Goal: Information Seeking & Learning: Learn about a topic

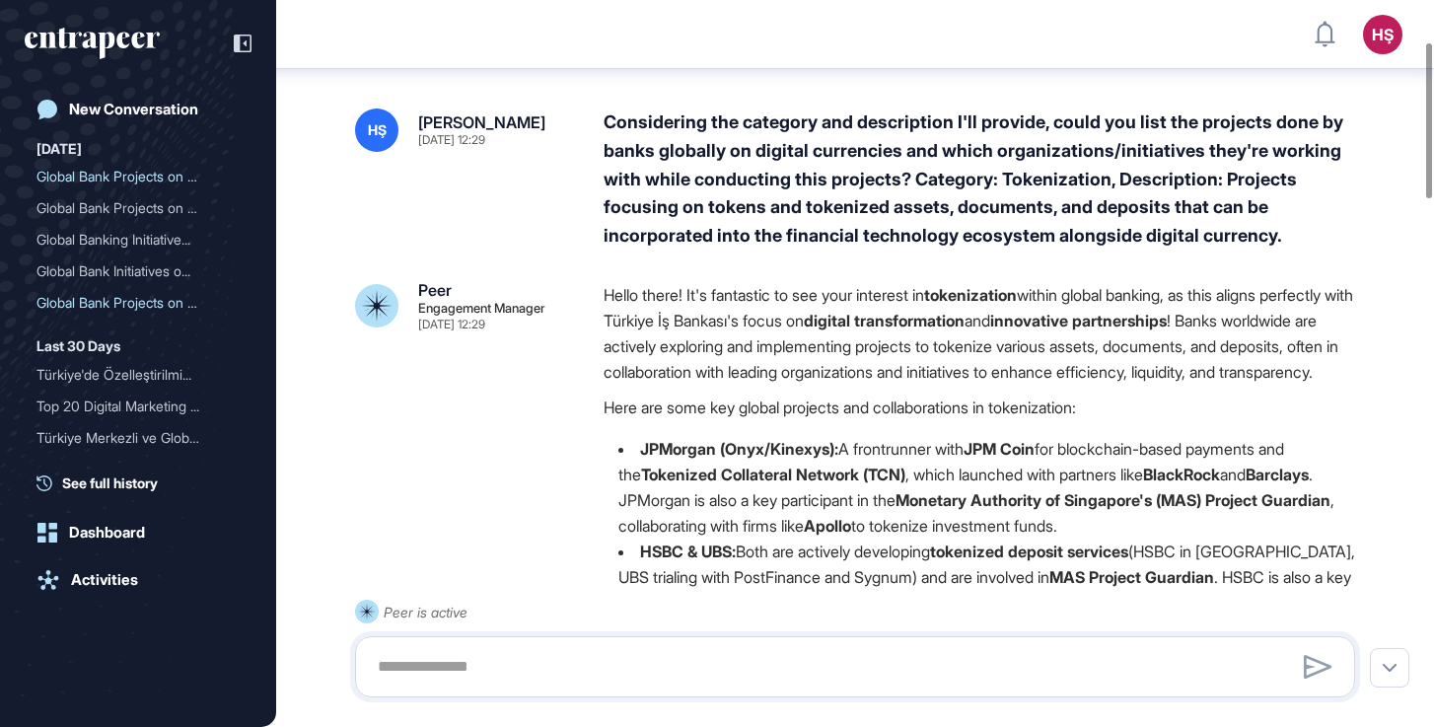
scroll to position [195, 0]
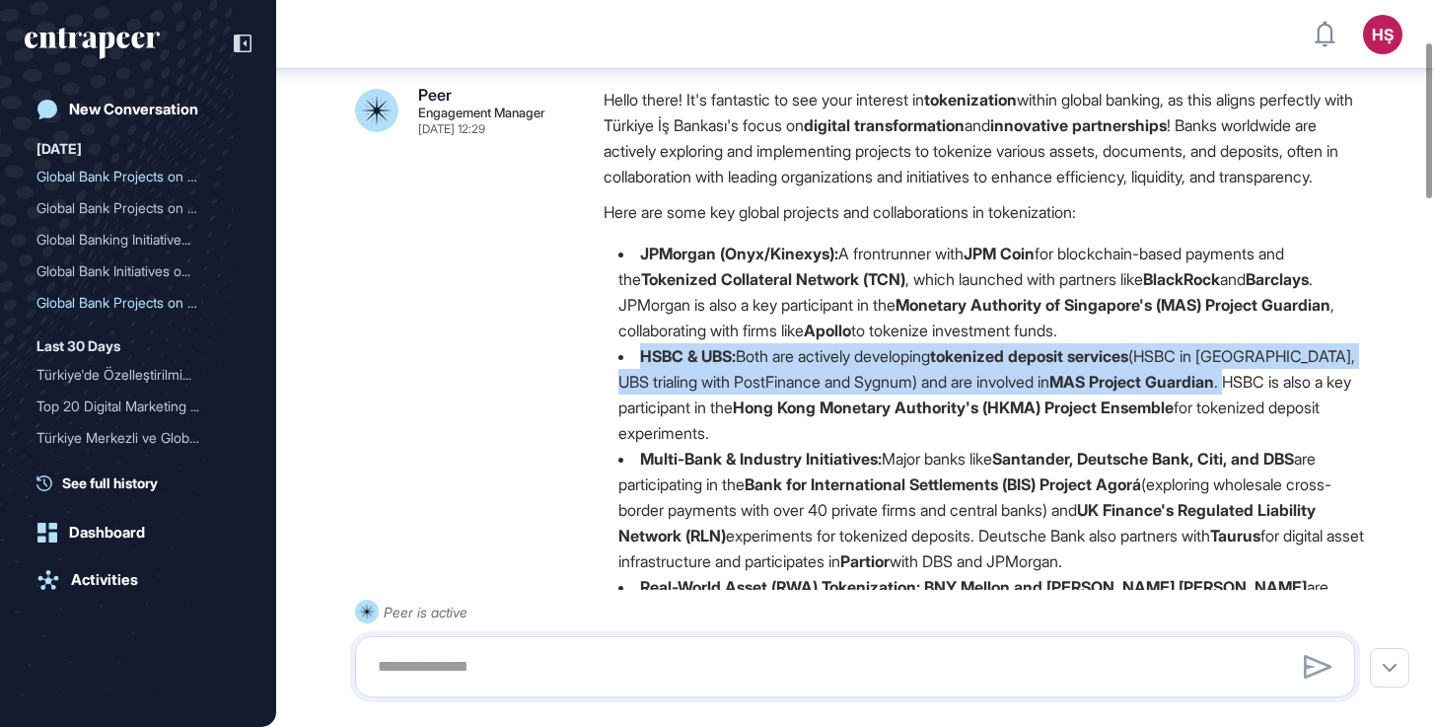
drag, startPoint x: 636, startPoint y: 381, endPoint x: 1228, endPoint y: 402, distance: 592.2
click at [1228, 402] on li "HSBC & UBS: Both are actively developing tokenized deposit services (HSBC in [G…" at bounding box center [987, 394] width 767 height 103
copy li "HSBC & UBS: Both are actively developing tokenized deposit services (HSBC in [G…"
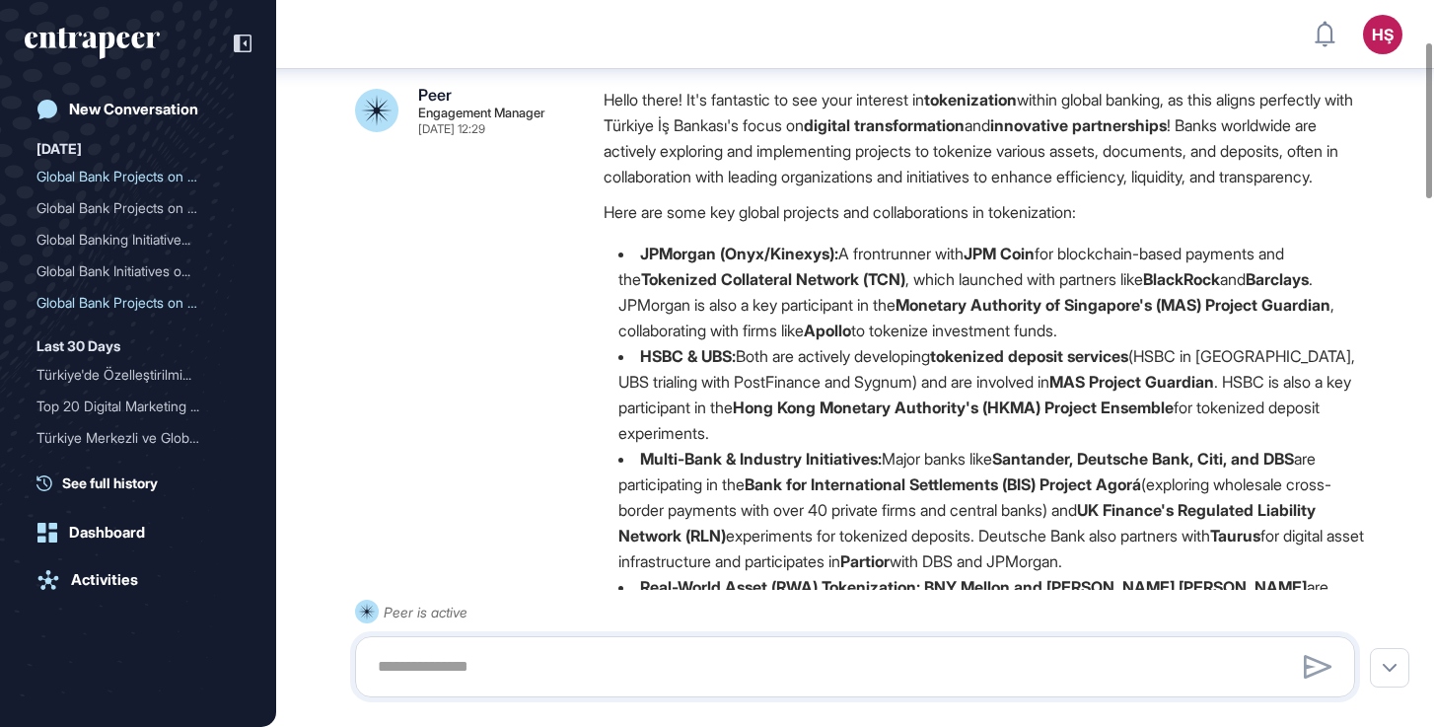
click at [683, 446] on li "HSBC & UBS: Both are actively developing tokenized deposit services (HSBC in [G…" at bounding box center [987, 394] width 767 height 103
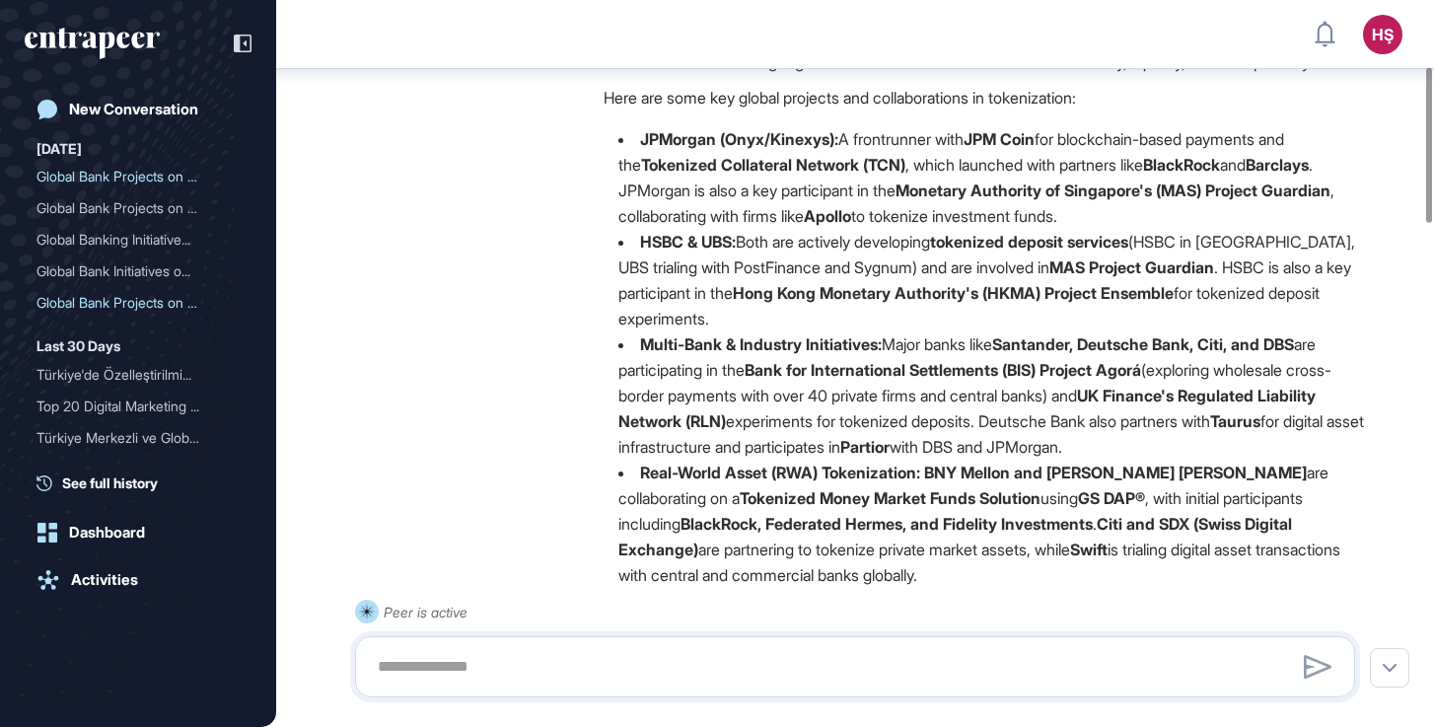
scroll to position [320, 0]
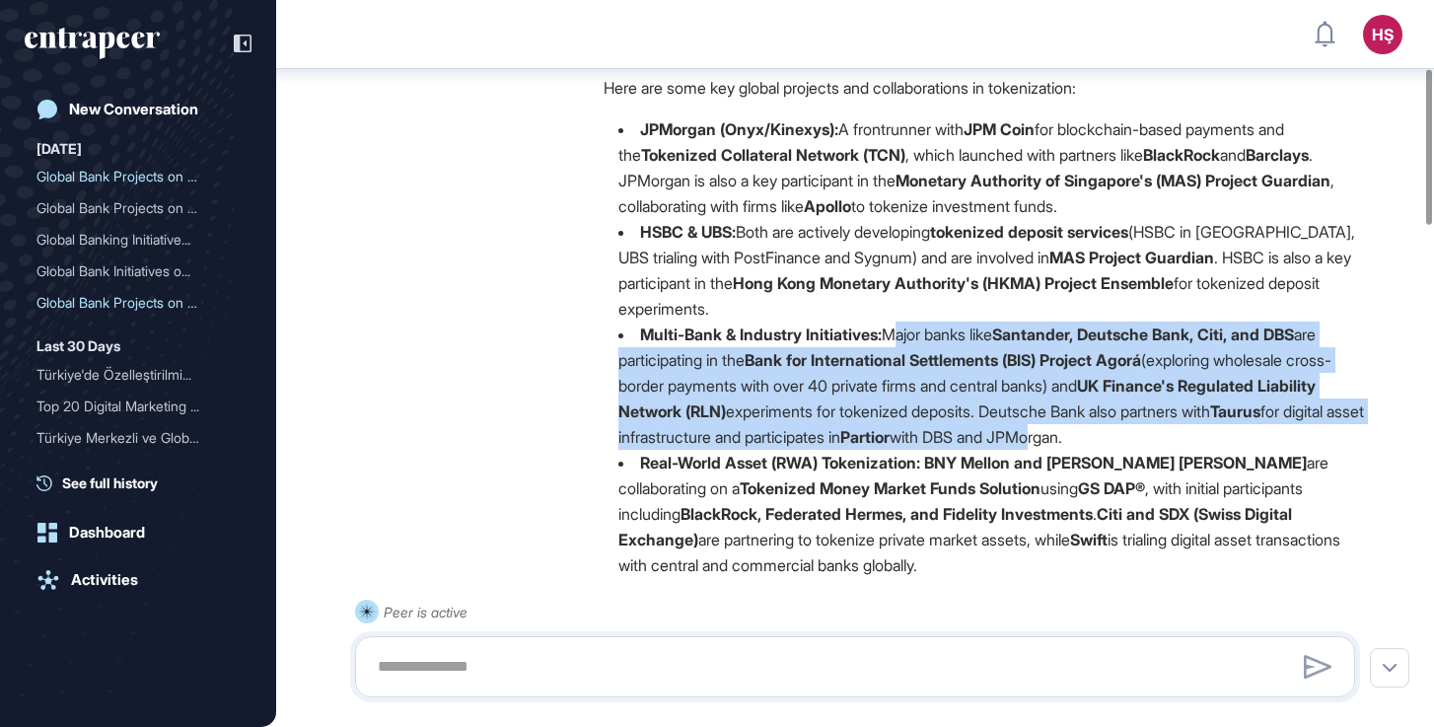
drag, startPoint x: 891, startPoint y: 351, endPoint x: 1237, endPoint y: 454, distance: 361.1
click at [1237, 450] on li "Multi-Bank & Industry Initiatives: Major banks like Santander, Deutsche Bank, C…" at bounding box center [987, 386] width 767 height 128
drag, startPoint x: 1304, startPoint y: 464, endPoint x: 889, endPoint y: 356, distance: 429.0
click at [889, 356] on li "Multi-Bank & Industry Initiatives: Major banks like Santander, Deutsche Bank, C…" at bounding box center [987, 386] width 767 height 128
copy li "Major banks like Santander, Deutsche Bank, Citi, and DBS are participating in t…"
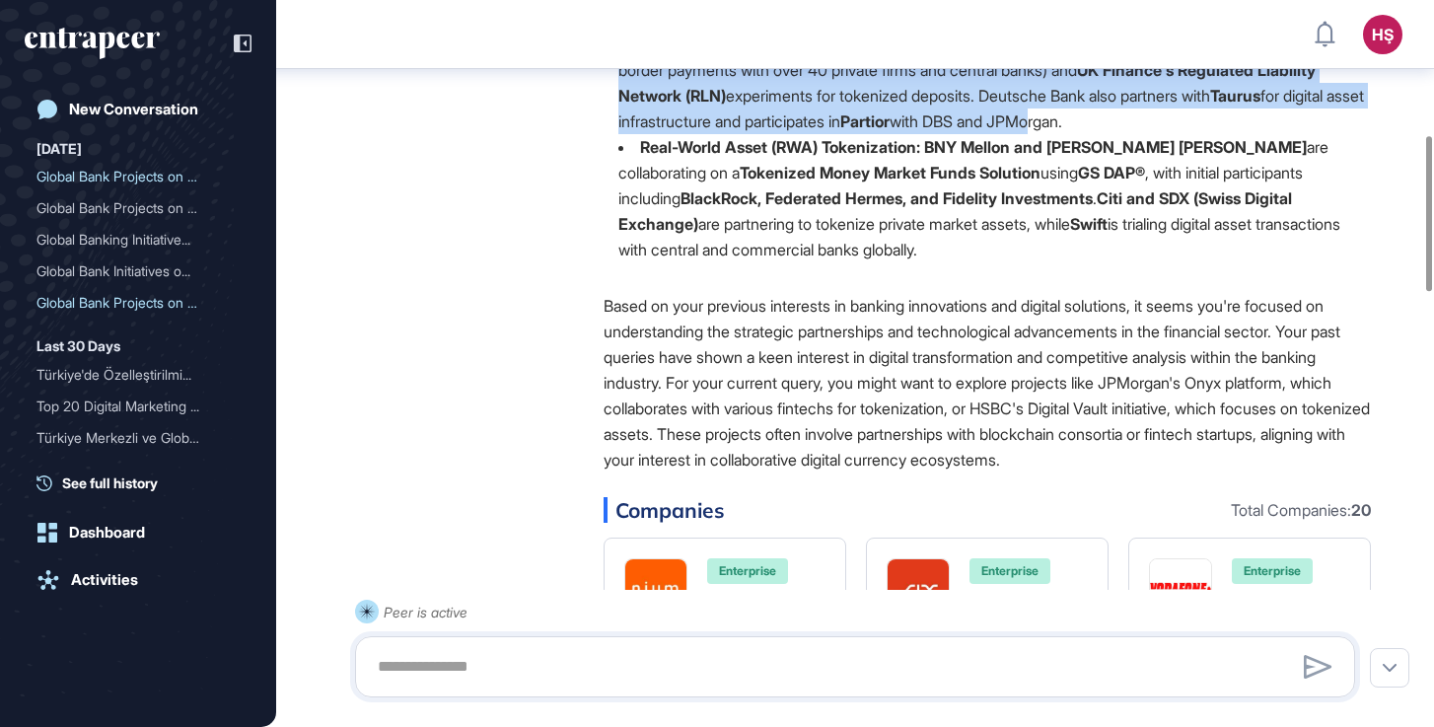
scroll to position [632, 0]
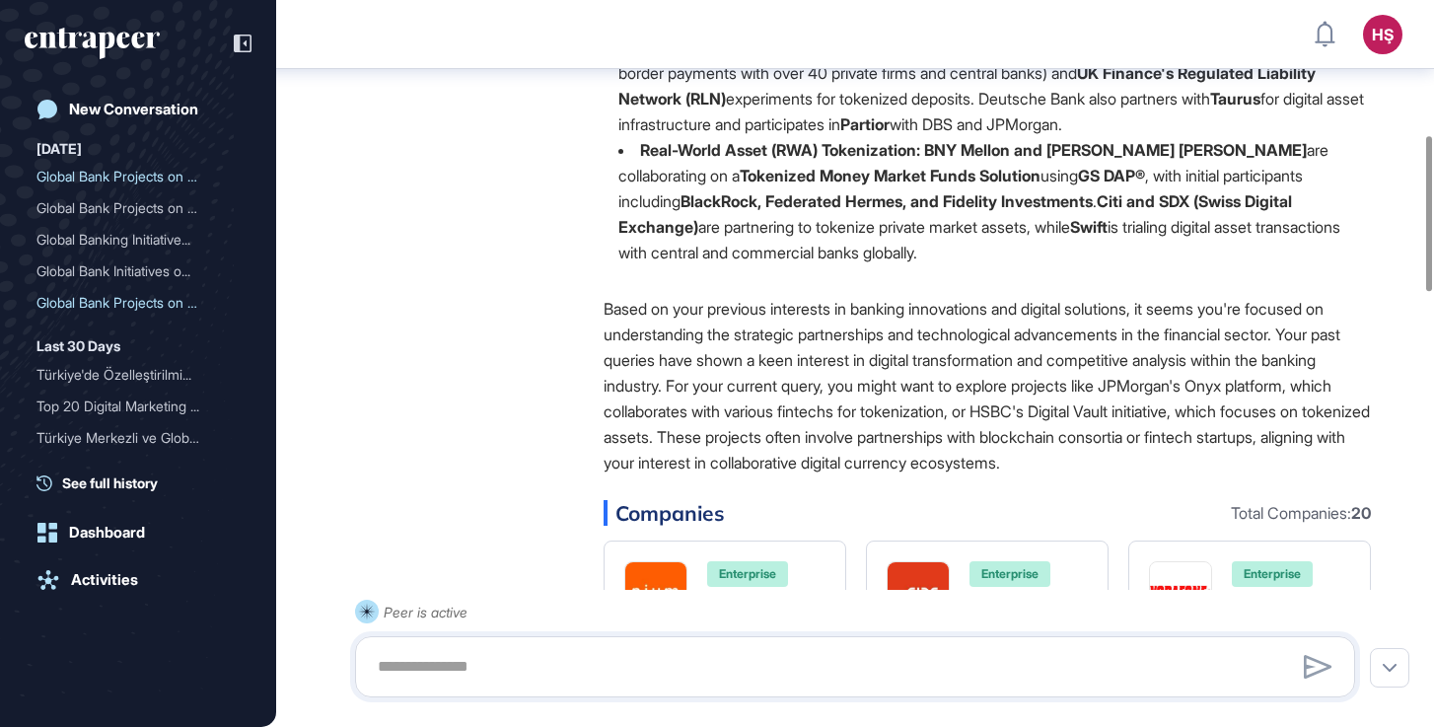
click at [932, 263] on li "Real-World Asset (RWA) Tokenization: BNY Mellon and [PERSON_NAME] [PERSON_NAME]…" at bounding box center [987, 201] width 767 height 128
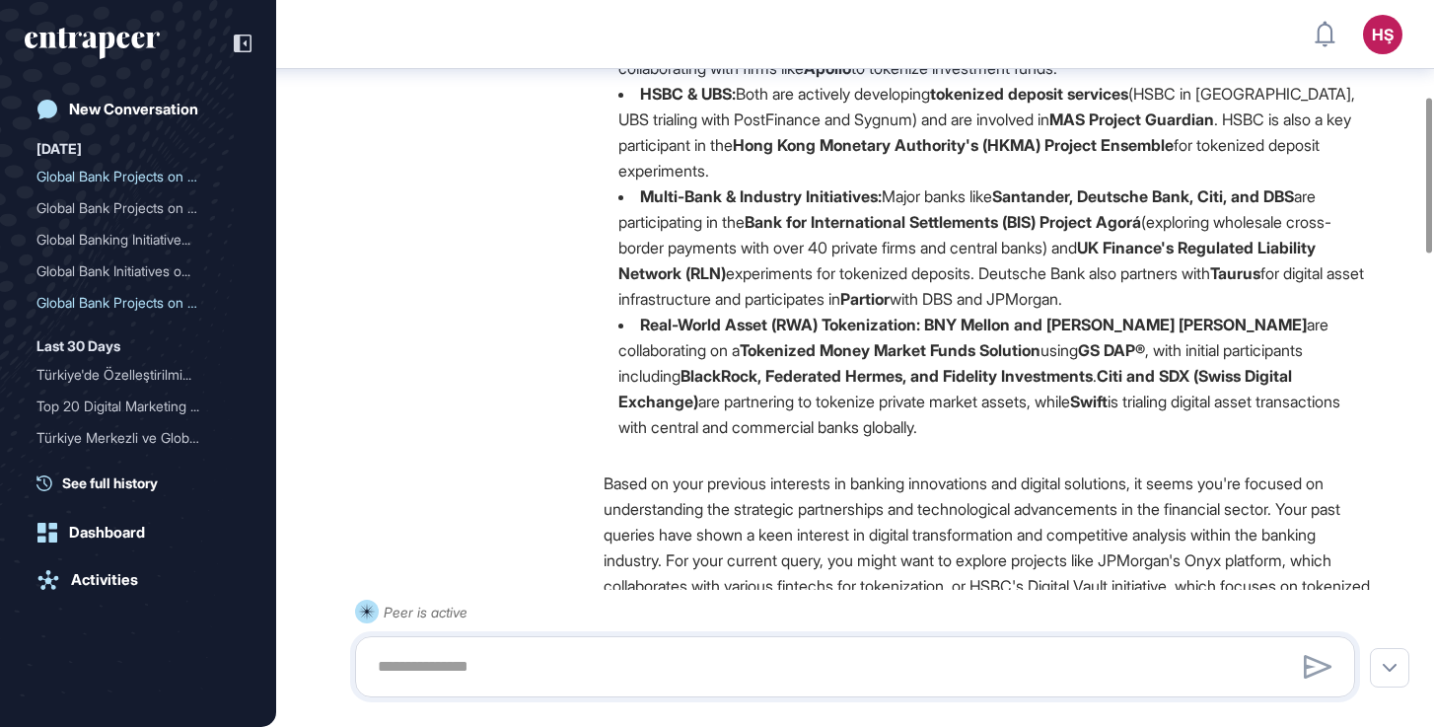
scroll to position [462, 0]
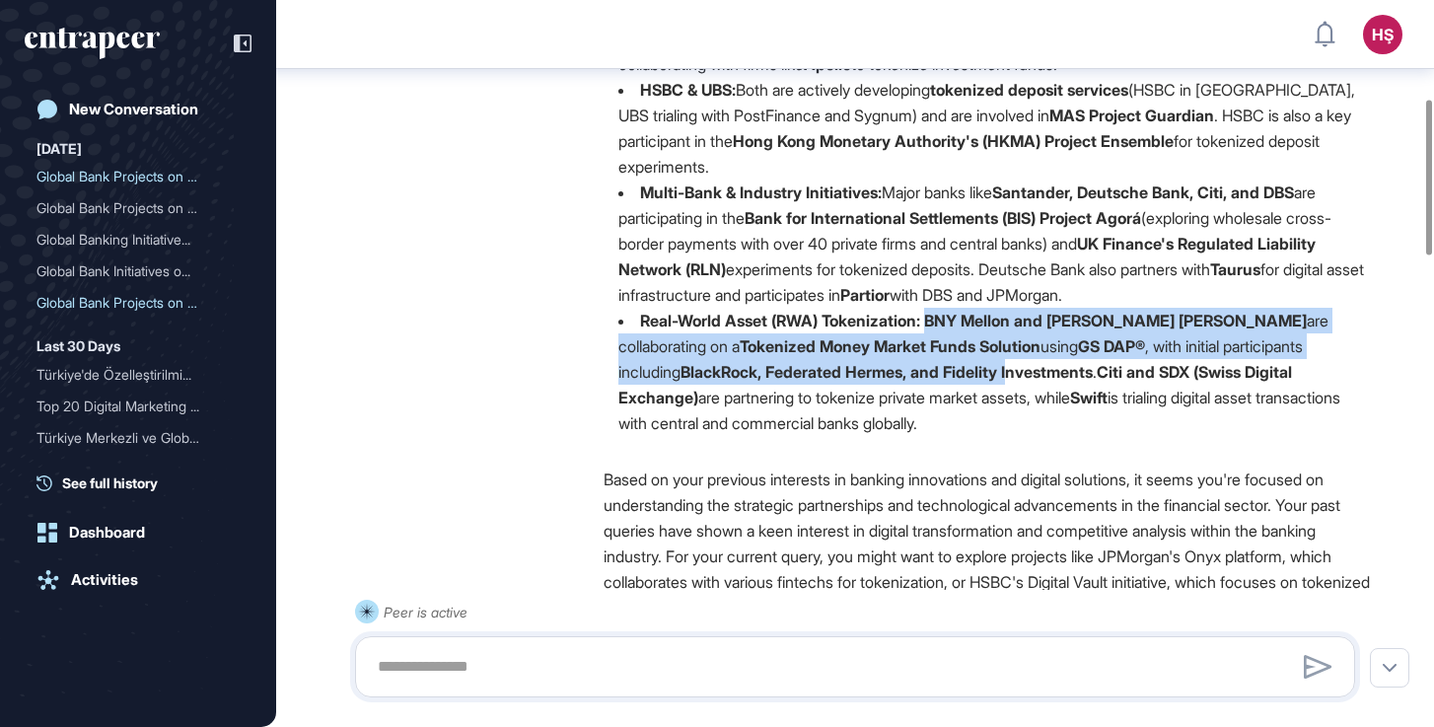
drag, startPoint x: 936, startPoint y: 344, endPoint x: 956, endPoint y: 384, distance: 44.1
click at [956, 384] on li "Real-World Asset (RWA) Tokenization: BNY Mellon and [PERSON_NAME] [PERSON_NAME]…" at bounding box center [987, 372] width 767 height 128
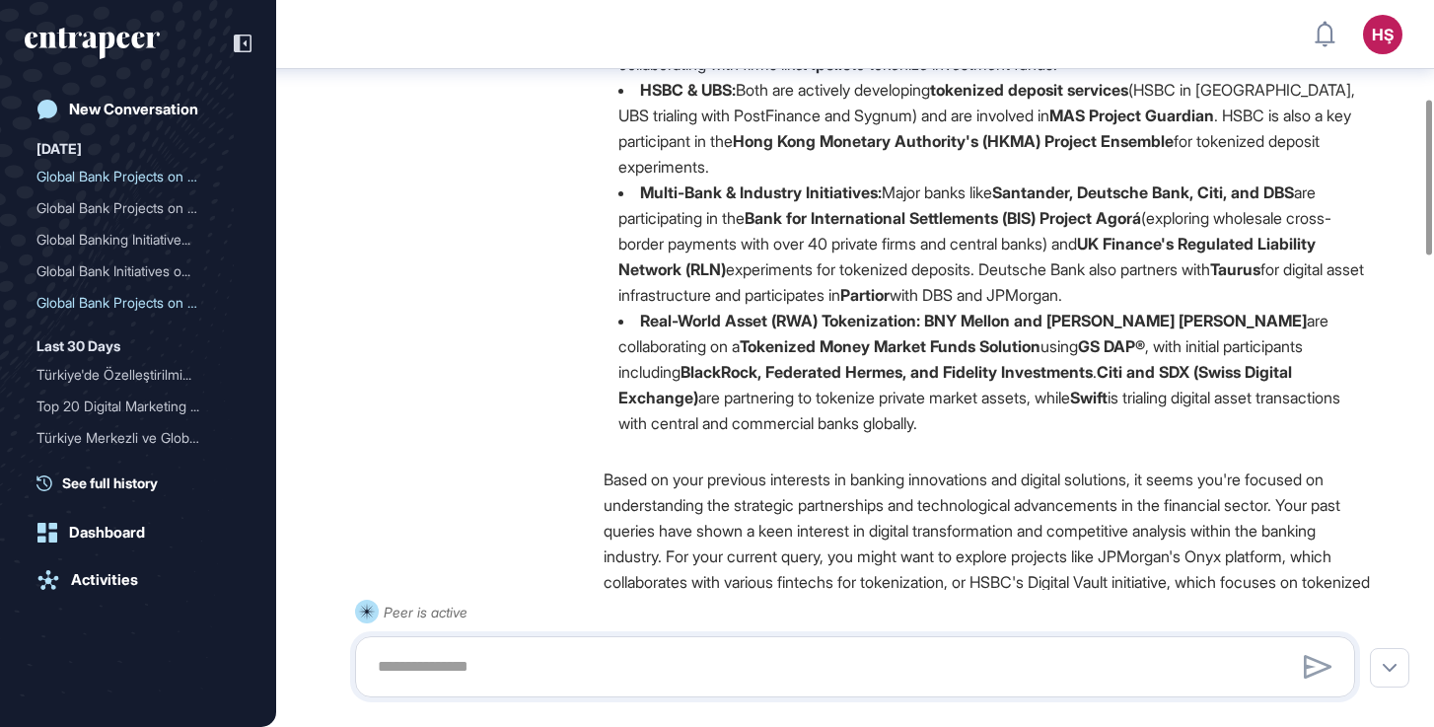
click at [737, 382] on strong "BlackRock, Federated Hermes, and Fidelity Investments" at bounding box center [887, 372] width 412 height 20
drag, startPoint x: 937, startPoint y: 341, endPoint x: 921, endPoint y: 440, distance: 99.9
click at [921, 436] on li "Real-World Asset (RWA) Tokenization: BNY Mellon and [PERSON_NAME] [PERSON_NAME]…" at bounding box center [987, 372] width 767 height 128
copy li "BNY Mellon and [PERSON_NAME] [PERSON_NAME] are collaborating on a Tokenized Mon…"
